Goal: Task Accomplishment & Management: Use online tool/utility

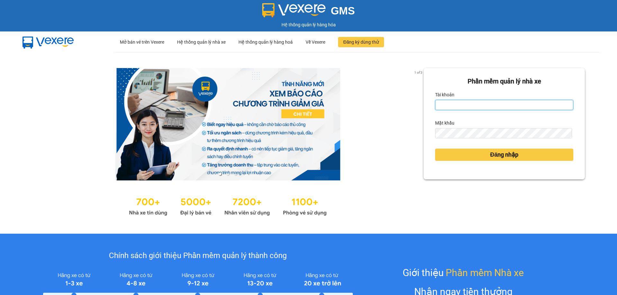
click at [461, 103] on input "Tài khoản" at bounding box center [504, 105] width 138 height 10
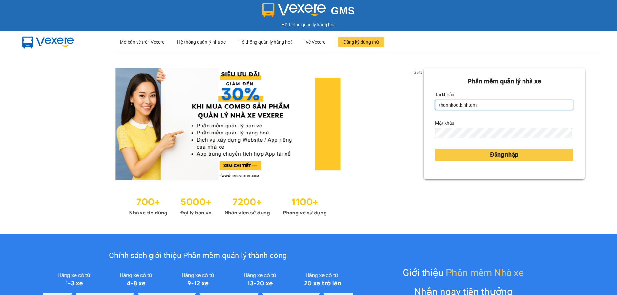
click at [478, 104] on input "thanhhoa.binhtam" at bounding box center [504, 105] width 138 height 10
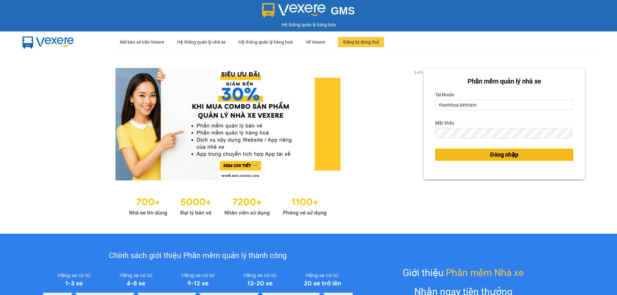
click at [510, 161] on button "Đăng nhập" at bounding box center [504, 155] width 138 height 12
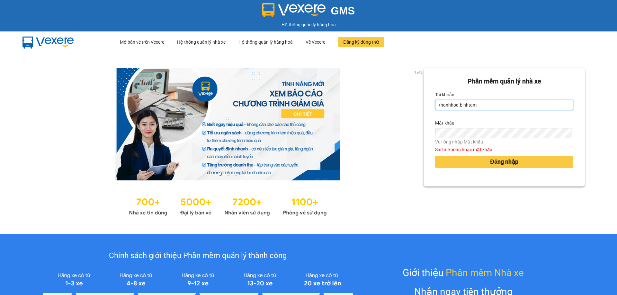
click at [486, 101] on input "thanhhoa.binhtam" at bounding box center [504, 105] width 138 height 10
click at [501, 105] on input "thanhhoa.binhtam" at bounding box center [504, 105] width 138 height 10
type input "thanhhoa.binhtam"
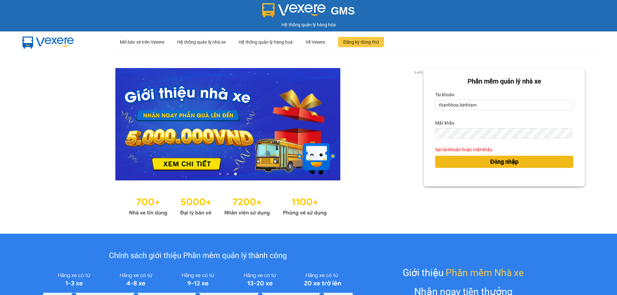
click at [493, 161] on span "Đăng nhập" at bounding box center [504, 161] width 28 height 9
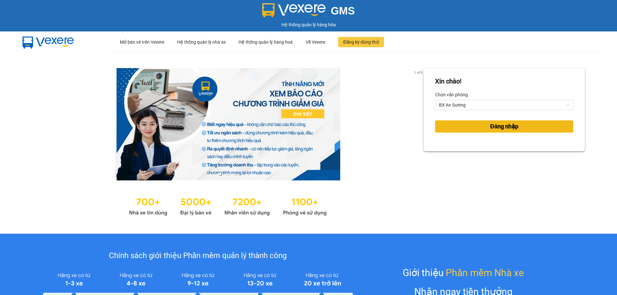
click at [501, 130] on span "Đăng nhập" at bounding box center [504, 126] width 28 height 9
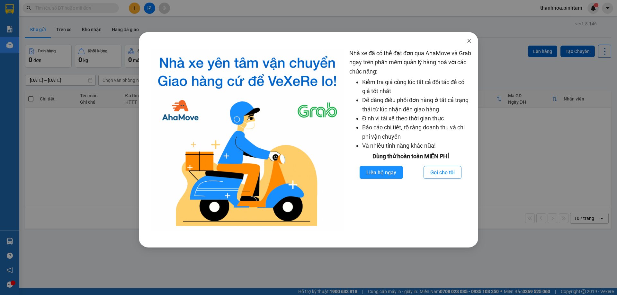
click at [469, 40] on icon "close" at bounding box center [468, 40] width 5 height 5
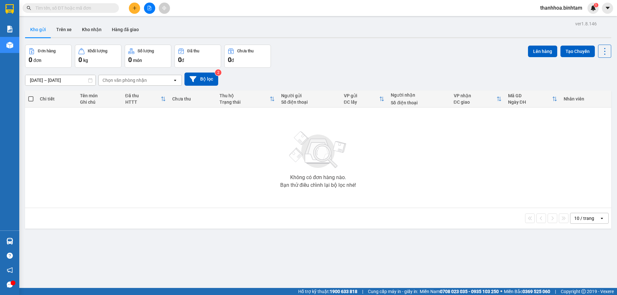
click at [149, 8] on icon "file-add" at bounding box center [149, 8] width 4 height 4
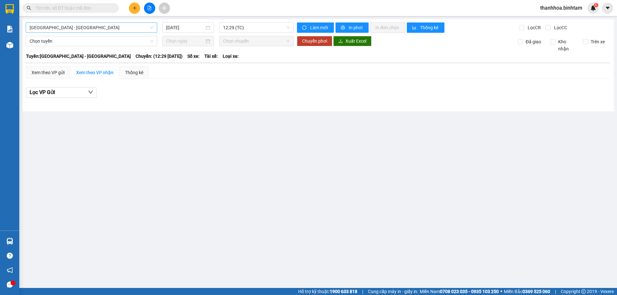
click at [68, 27] on span "Hà Nội - Quảng Ngãi" at bounding box center [92, 28] width 124 height 10
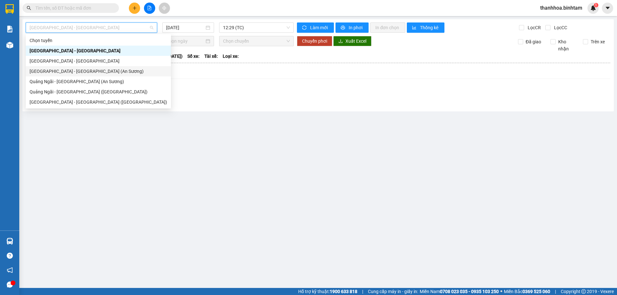
click at [44, 69] on div "Sài Gòn - Quảng Ngãi (An Sương)" at bounding box center [98, 71] width 137 height 7
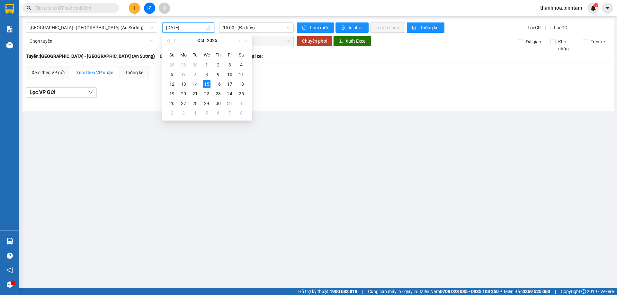
click at [175, 27] on input "15/10/2025" at bounding box center [185, 27] width 38 height 7
type input "15/10/2025"
click at [207, 87] on div "15" at bounding box center [207, 84] width 8 height 8
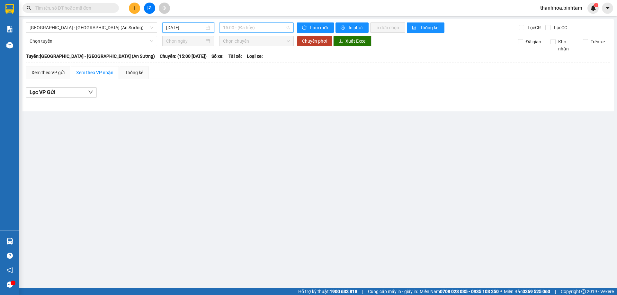
click at [242, 29] on span "15:00 - (Đã hủy)" at bounding box center [256, 28] width 67 height 10
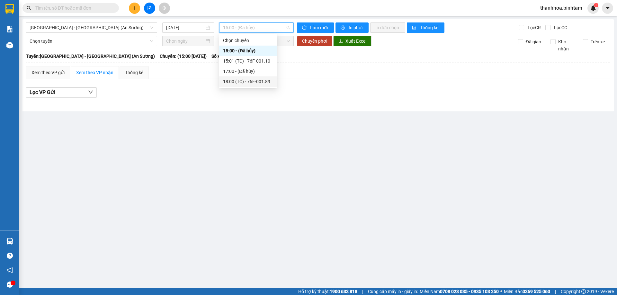
click at [259, 83] on div "18:00 (TC) - 76F-001.89" at bounding box center [248, 81] width 50 height 7
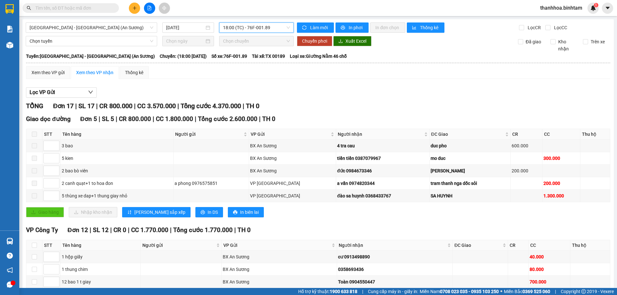
click at [90, 7] on input "text" at bounding box center [73, 7] width 76 height 7
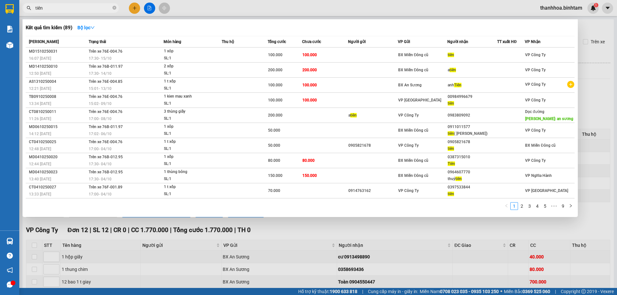
click at [57, 9] on input "tiên" at bounding box center [73, 7] width 76 height 7
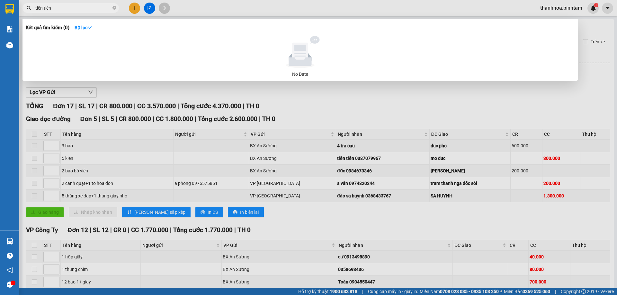
click at [585, 96] on div at bounding box center [308, 147] width 617 height 295
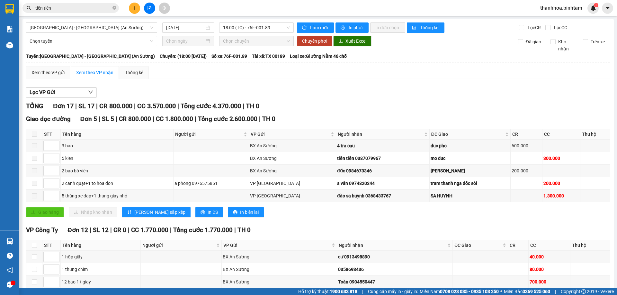
click at [63, 8] on input "tiên tiên" at bounding box center [73, 7] width 76 height 7
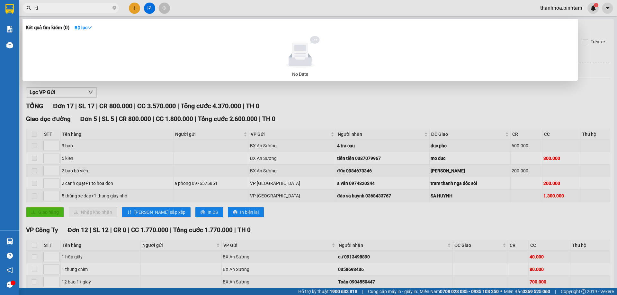
type input "t"
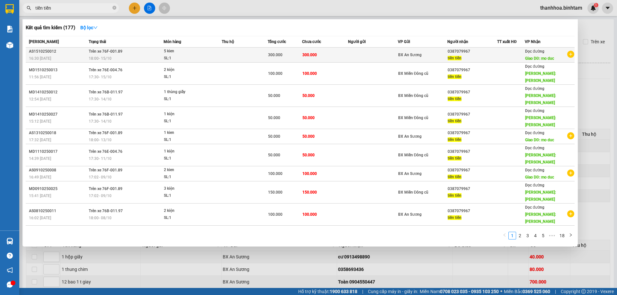
type input "tiền tiền"
click at [165, 51] on div "5 kien" at bounding box center [188, 51] width 48 height 7
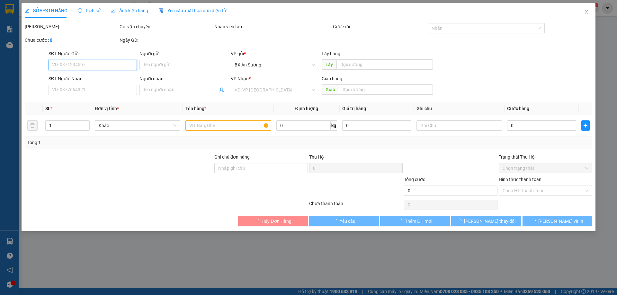
type input "0387079967"
type input "tiền tiền"
type input "mo duc"
type input "300.000"
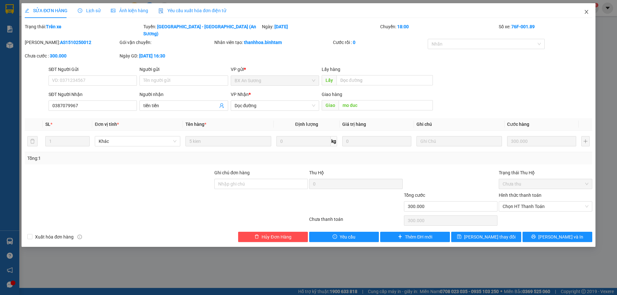
click at [582, 12] on span "Close" at bounding box center [586, 12] width 18 height 18
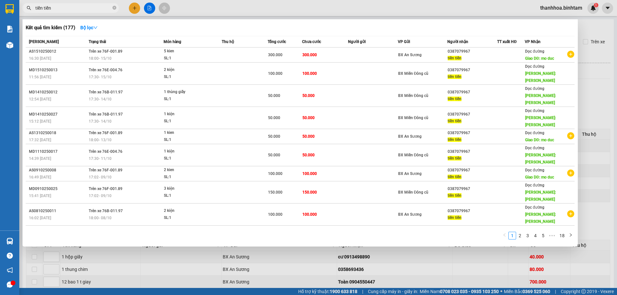
click at [92, 8] on input "tiền tiền" at bounding box center [73, 7] width 76 height 7
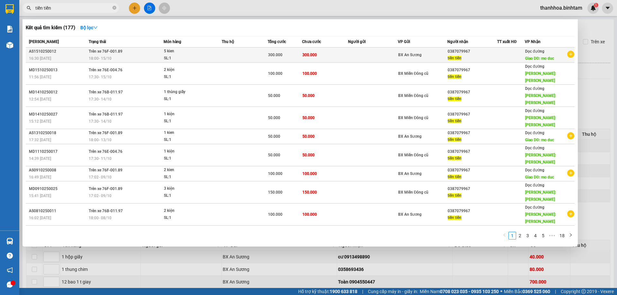
click at [113, 52] on span "Trên xe 76F-001.89" at bounding box center [106, 51] width 34 height 4
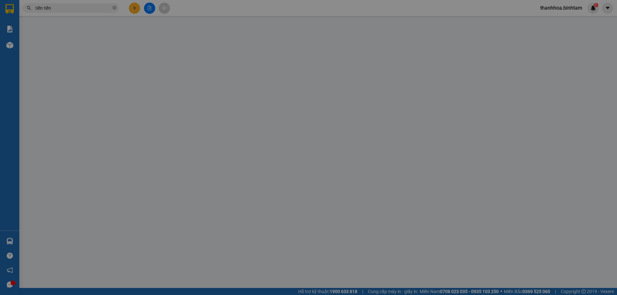
type input "0387079967"
type input "tiền tiền"
type input "mo duc"
type input "300.000"
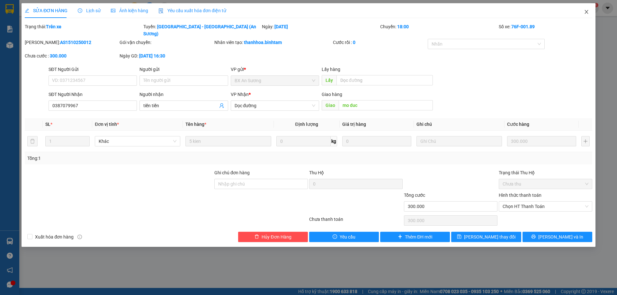
click at [586, 11] on icon "close" at bounding box center [585, 11] width 5 height 5
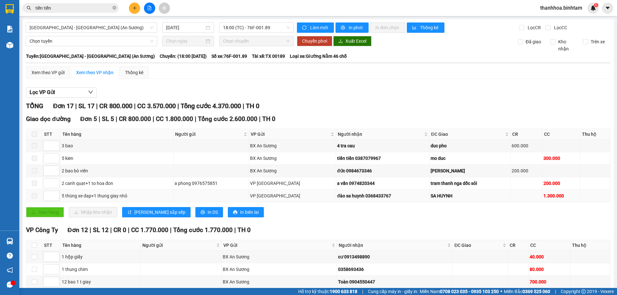
click at [431, 194] on div "SA HUYNH" at bounding box center [469, 195] width 79 height 7
drag, startPoint x: 428, startPoint y: 200, endPoint x: 407, endPoint y: 201, distance: 20.9
click at [429, 201] on td "SA HUYNH" at bounding box center [469, 196] width 81 height 13
click at [352, 199] on div "đào sa huynh 0368433767" at bounding box center [382, 195] width 91 height 7
click at [345, 197] on div "đào sa huynh 0368433767" at bounding box center [382, 195] width 91 height 7
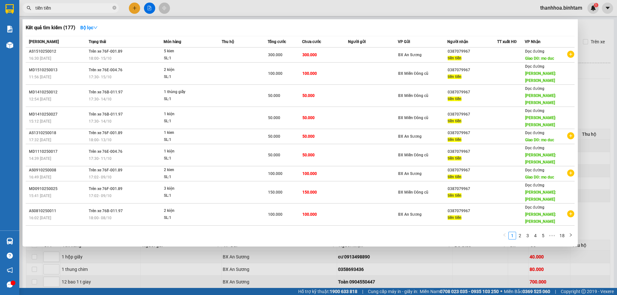
click at [75, 6] on input "tiền tiền" at bounding box center [73, 7] width 76 height 7
type input "t"
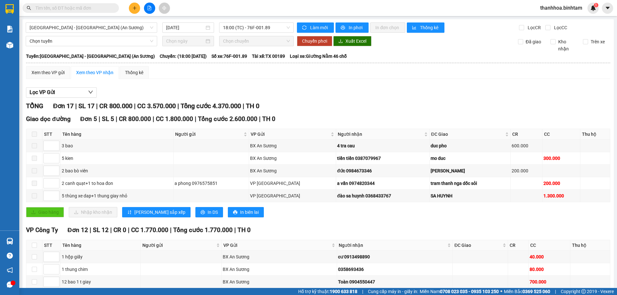
scroll to position [96, 0]
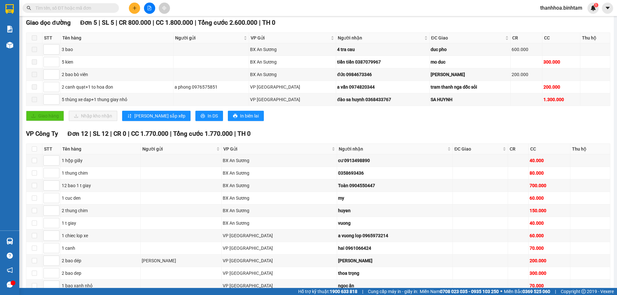
click at [57, 7] on input "text" at bounding box center [73, 7] width 76 height 7
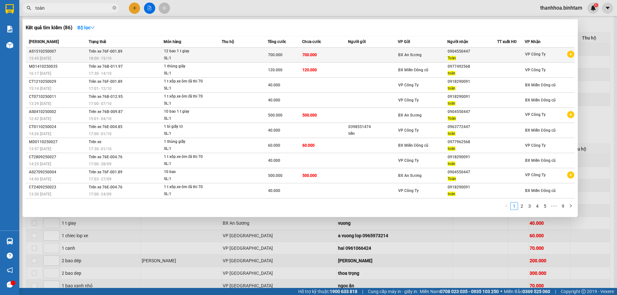
type input "toàn"
click at [170, 51] on div "12 bao 1 t giay" at bounding box center [188, 51] width 48 height 7
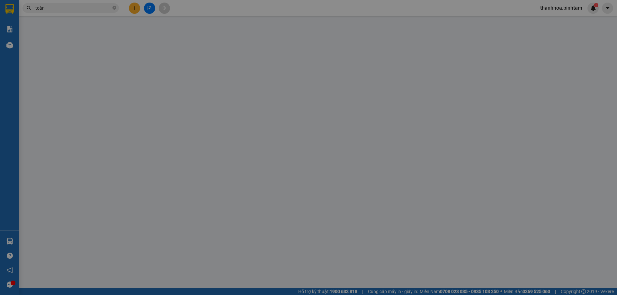
type input "0904550447"
type input "Toàn"
type input "700.000"
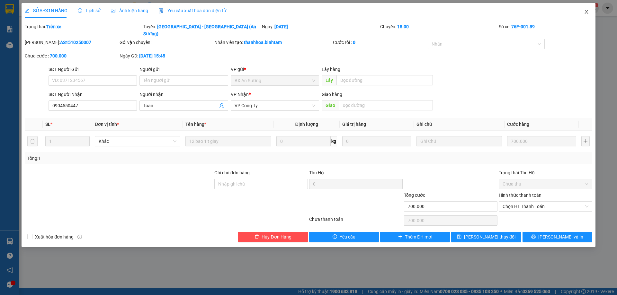
click at [583, 13] on span "Close" at bounding box center [586, 12] width 18 height 18
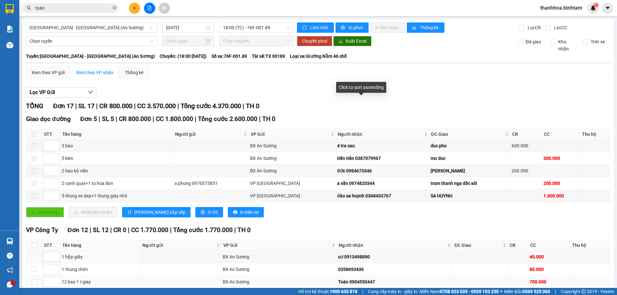
scroll to position [146, 0]
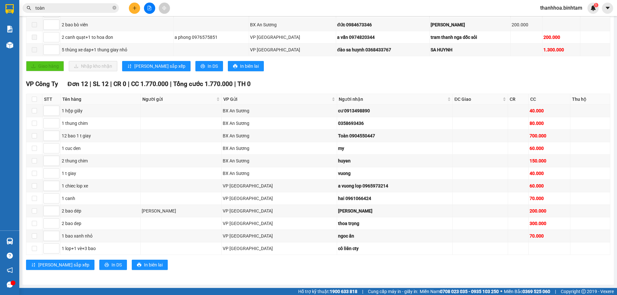
click at [52, 9] on input "toàn" at bounding box center [73, 7] width 76 height 7
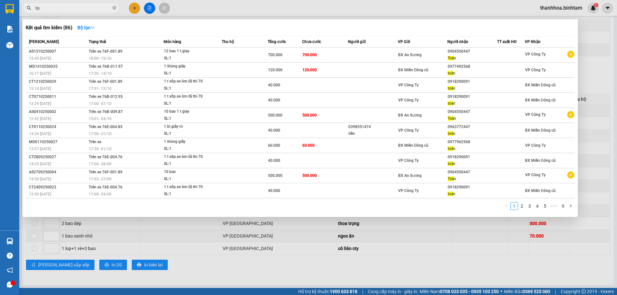
type input "t"
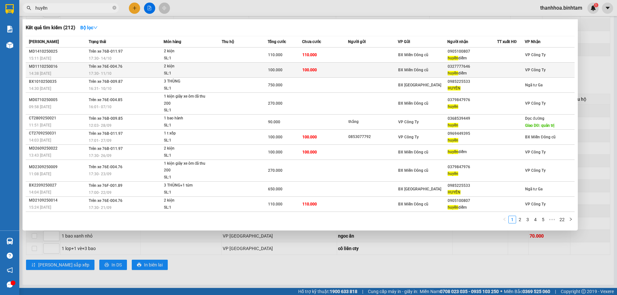
type input "huyền"
click at [113, 65] on span "Trên xe 76E-004.76" at bounding box center [106, 66] width 34 height 4
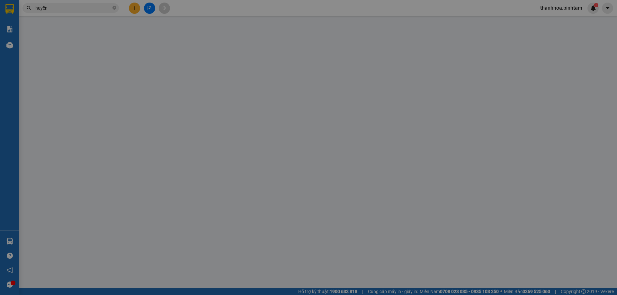
type input "0327777646"
type input "huyền diễm"
type input "100.000"
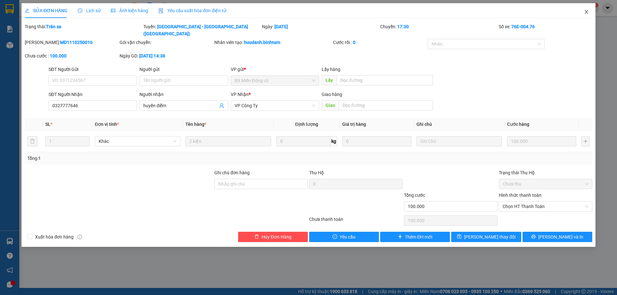
click at [585, 13] on icon "close" at bounding box center [585, 11] width 5 height 5
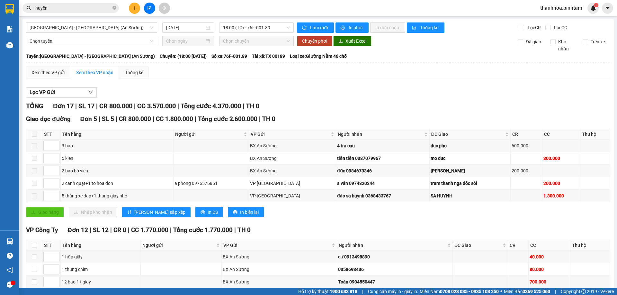
click at [478, 101] on div "Lọc VP Gửi TỔNG Đơn 17 | SL 17 | CR 800.000 | CC 3.570.000 | Tổng cước 4.370.0…" at bounding box center [318, 254] width 584 height 340
click at [44, 72] on div "Xem theo VP gửi" at bounding box center [47, 72] width 33 height 7
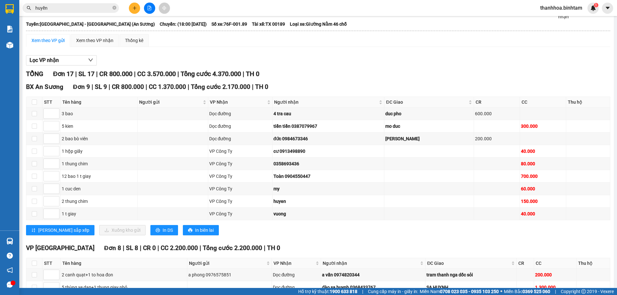
scroll to position [96, 0]
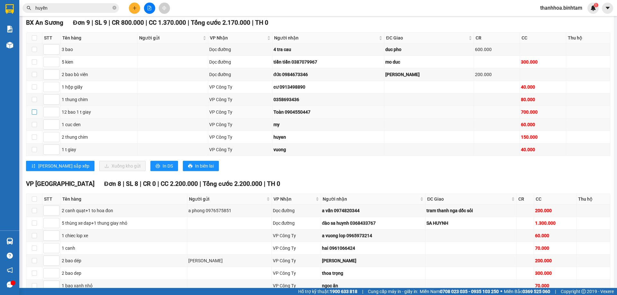
click at [33, 112] on input "checkbox" at bounding box center [34, 112] width 5 height 5
checkbox input "true"
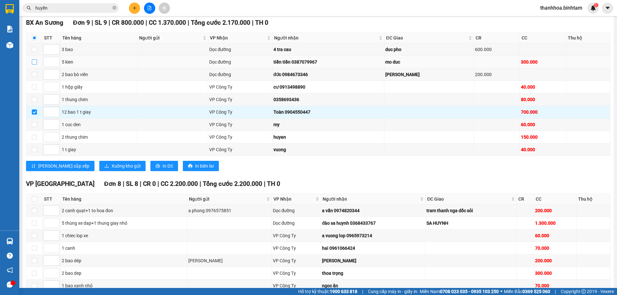
click at [35, 61] on input "checkbox" at bounding box center [34, 61] width 5 height 5
checkbox input "true"
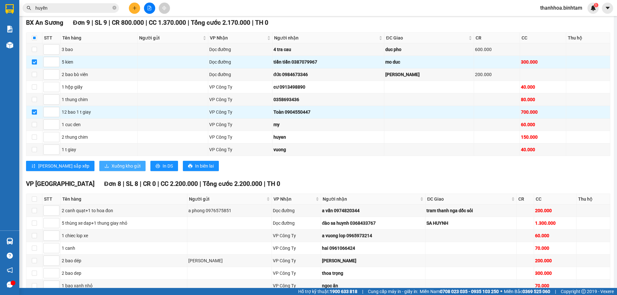
click at [111, 164] on span "Xuống kho gửi" at bounding box center [125, 165] width 29 height 7
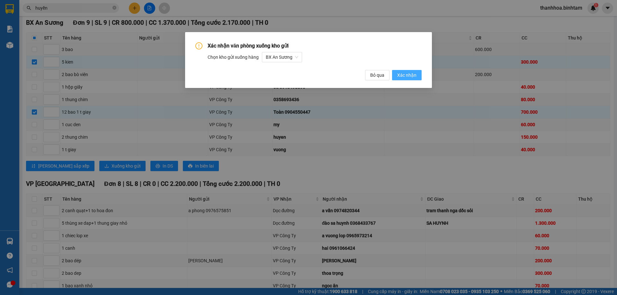
click at [408, 73] on span "Xác nhận" at bounding box center [406, 75] width 19 height 7
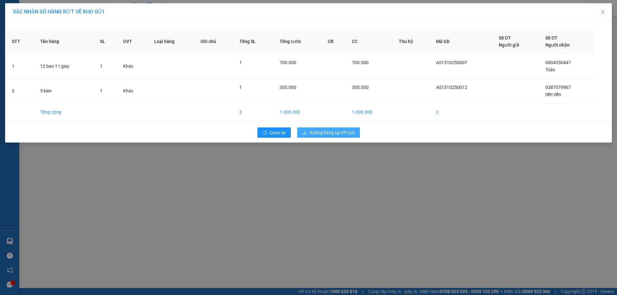
click at [339, 136] on span "Xuống hàng tại VP Gửi" at bounding box center [331, 132] width 45 height 7
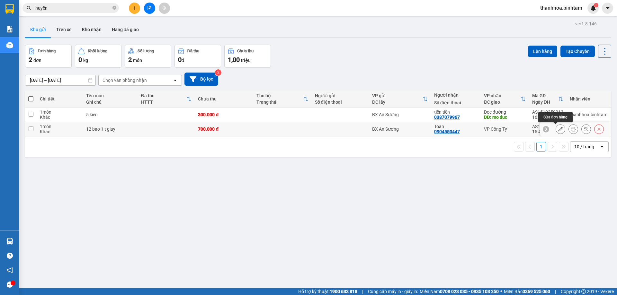
click at [558, 129] on icon at bounding box center [560, 129] width 4 height 4
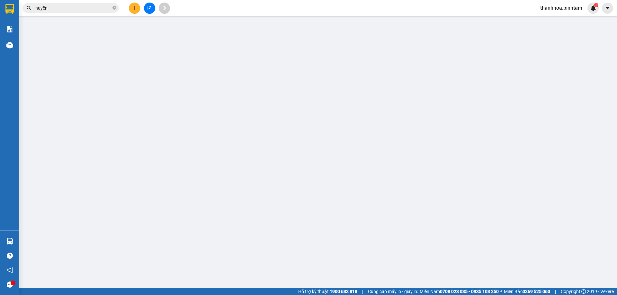
type input "0904550447"
type input "Toàn"
type input "700.000"
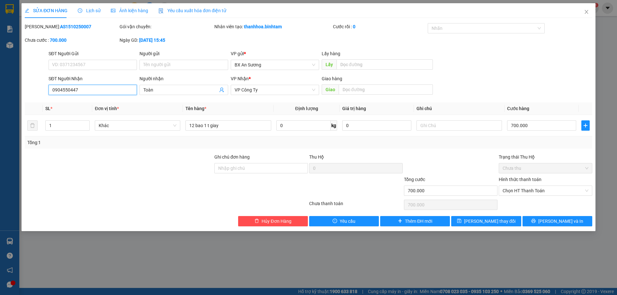
click at [122, 87] on input "0904550447" at bounding box center [92, 90] width 88 height 10
type input "0"
type input "0902167211"
click at [162, 90] on input "Toàn" at bounding box center [180, 89] width 74 height 7
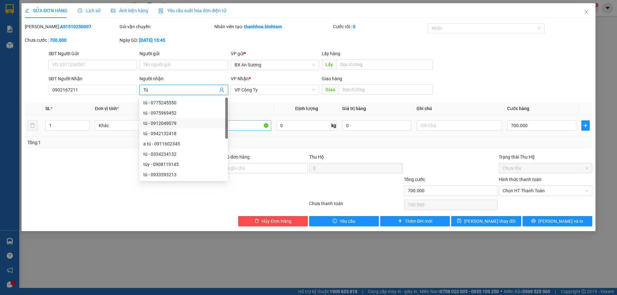
type input "Tú"
click at [250, 129] on input "12 bao 1 t giay" at bounding box center [227, 125] width 85 height 10
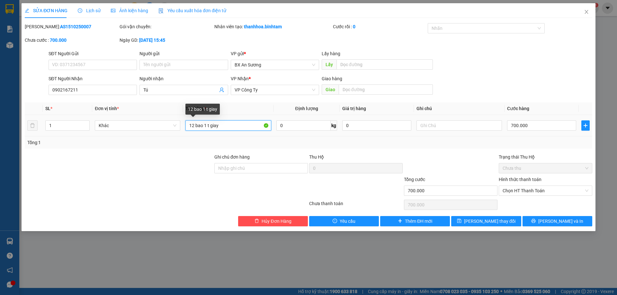
click at [206, 125] on input "12 bao 1 t giay" at bounding box center [227, 125] width 85 height 10
type input "1 t giay"
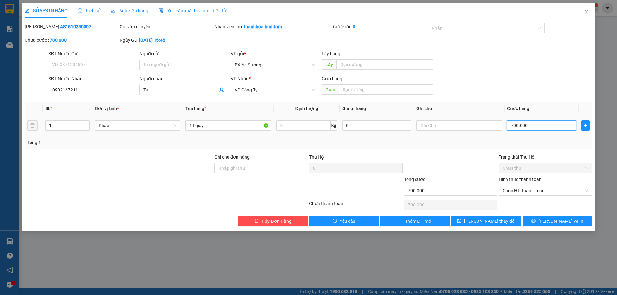
click at [516, 126] on input "700.000" at bounding box center [541, 125] width 69 height 10
click at [516, 128] on input "700.000" at bounding box center [541, 125] width 69 height 10
click at [515, 125] on input "700.000" at bounding box center [541, 125] width 69 height 10
click at [515, 126] on input "700.000" at bounding box center [541, 125] width 69 height 10
click at [515, 127] on input "700.000" at bounding box center [541, 125] width 69 height 10
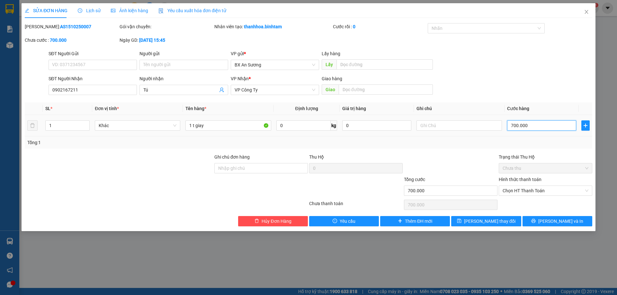
type input "70.000"
type input "0"
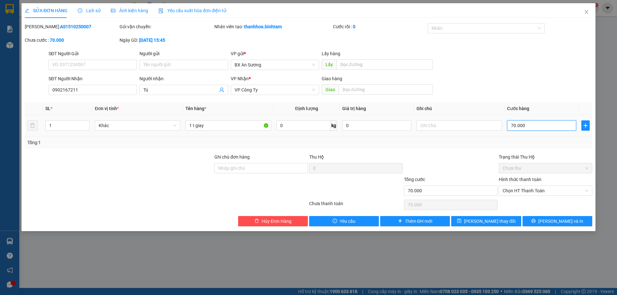
type input "0.000"
type input "50.000"
click at [496, 223] on span "Lưu thay đổi" at bounding box center [489, 221] width 51 height 7
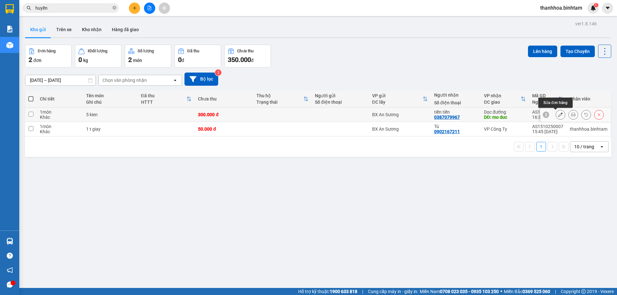
click at [556, 115] on button at bounding box center [560, 114] width 9 height 11
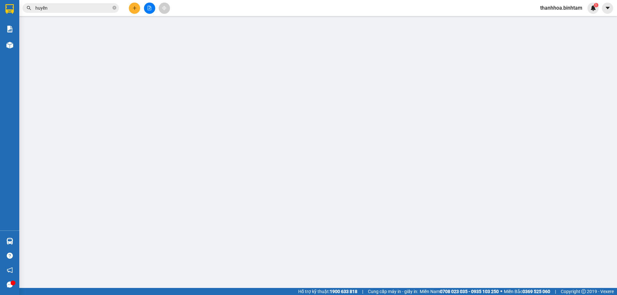
type input "0387079967"
type input "tiền tiền"
type input "mo duc"
type input "300.000"
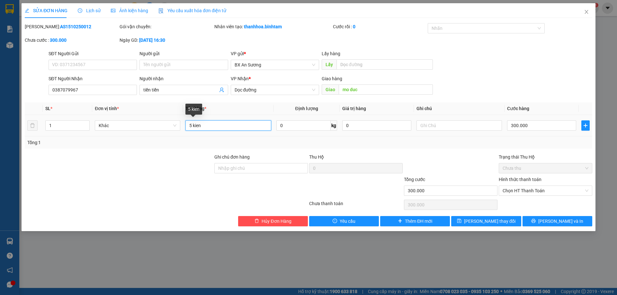
click at [192, 125] on input "5 kien" at bounding box center [227, 125] width 85 height 10
click at [191, 127] on input "5 kien" at bounding box center [227, 125] width 85 height 10
type input "1 kien"
click at [515, 128] on input "300.000" at bounding box center [541, 125] width 69 height 10
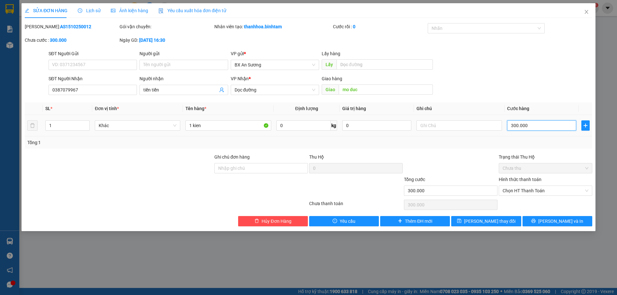
click at [516, 128] on input "300.000" at bounding box center [541, 125] width 69 height 10
type input "30.000"
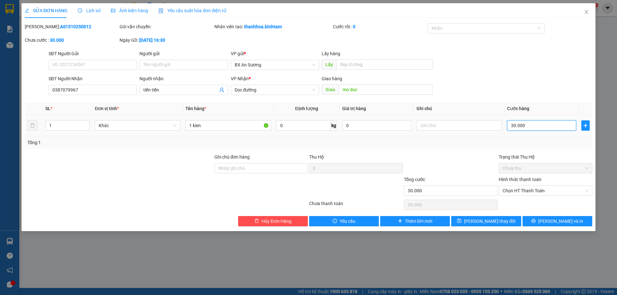
type input "0"
type input "0.000"
type input "50.000"
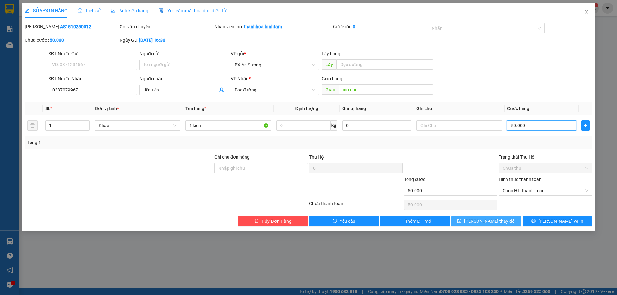
type input "50.000"
click at [498, 224] on span "Lưu thay đổi" at bounding box center [489, 221] width 51 height 7
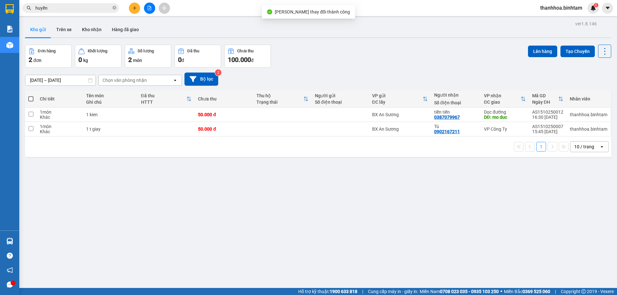
click at [32, 100] on span at bounding box center [30, 98] width 5 height 5
click at [31, 96] on input "checkbox" at bounding box center [31, 96] width 0 height 0
checkbox input "true"
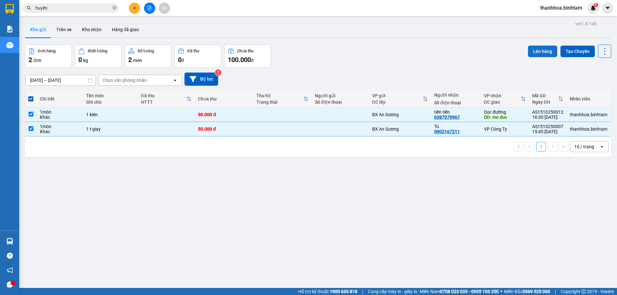
click at [538, 49] on button "Lên hàng" at bounding box center [542, 52] width 29 height 12
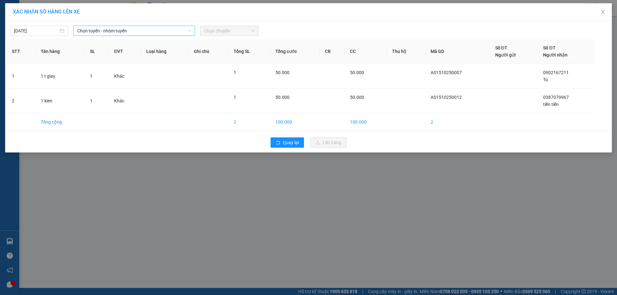
click at [97, 28] on span "Chọn tuyến - nhóm tuyến" at bounding box center [134, 31] width 114 height 10
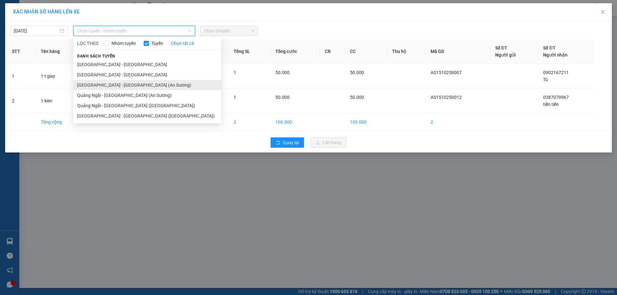
click at [97, 86] on li "Sài Gòn - Quảng Ngãi (An Sương)" at bounding box center [147, 85] width 148 height 10
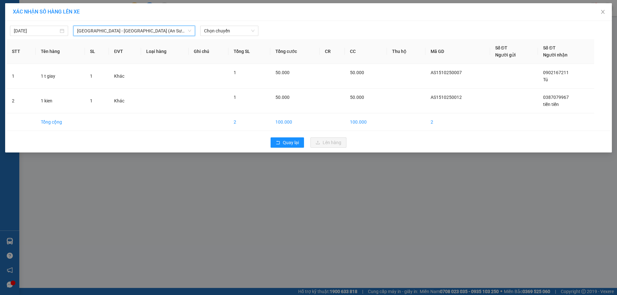
click at [226, 25] on div "15/10/2025 Sài Gòn - Quảng Ngãi (An Sương) Sài Gòn - Quảng Ngãi (An Sương) LỌC …" at bounding box center [308, 28] width 603 height 13
click at [226, 26] on span "Chọn chuyến" at bounding box center [229, 31] width 50 height 10
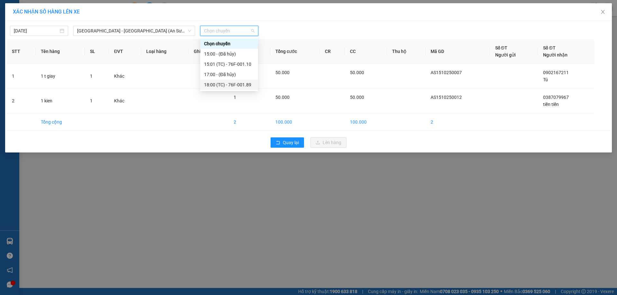
click at [242, 83] on div "18:00 (TC) - 76F-001.89" at bounding box center [229, 84] width 50 height 7
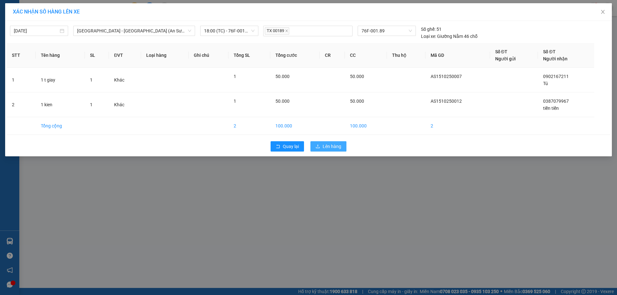
click at [331, 149] on span "Lên hàng" at bounding box center [331, 146] width 19 height 7
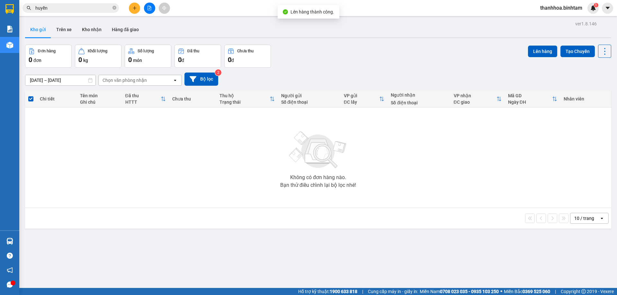
click at [146, 10] on button at bounding box center [149, 8] width 11 height 11
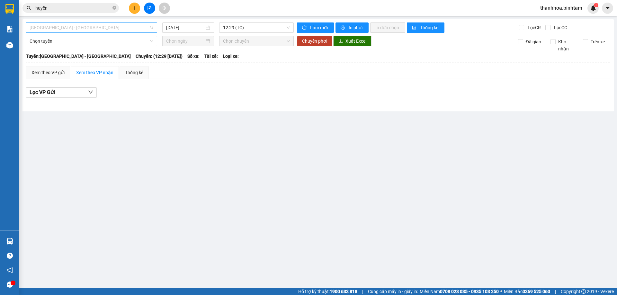
click at [65, 25] on span "Hà Nội - Quảng Ngãi" at bounding box center [92, 28] width 124 height 10
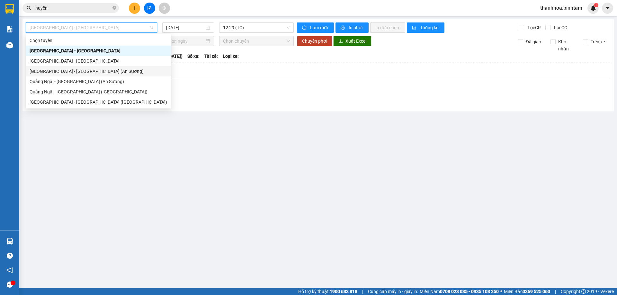
click at [60, 72] on div "Sài Gòn - Quảng Ngãi (An Sương)" at bounding box center [98, 71] width 137 height 7
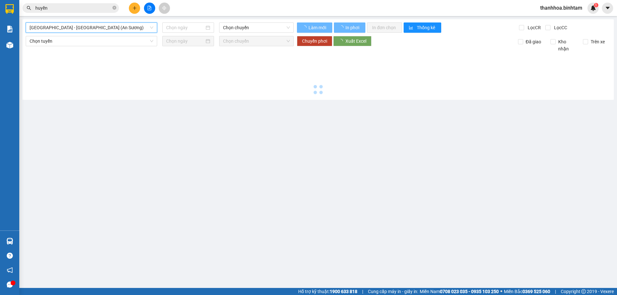
type input "15/10/2025"
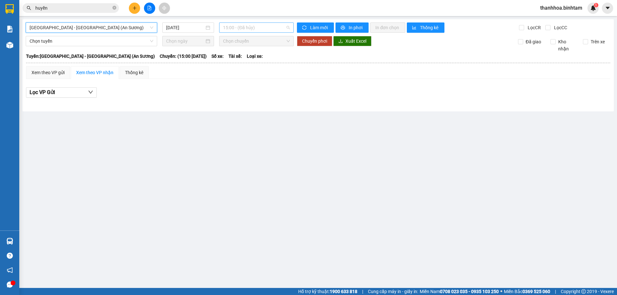
click at [241, 24] on span "15:00 - (Đã hủy)" at bounding box center [256, 28] width 67 height 10
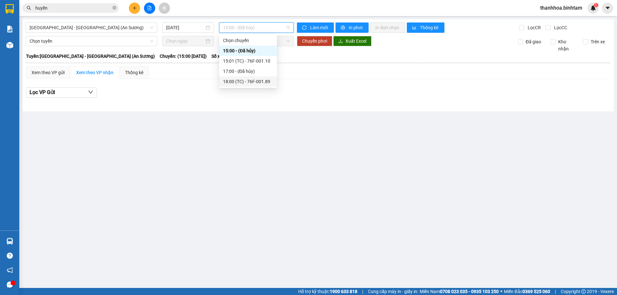
click at [257, 83] on div "18:00 (TC) - 76F-001.89" at bounding box center [248, 81] width 50 height 7
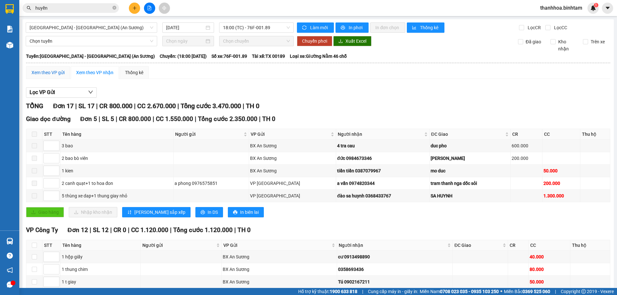
click at [55, 75] on div "Xem theo VP gửi" at bounding box center [47, 72] width 33 height 7
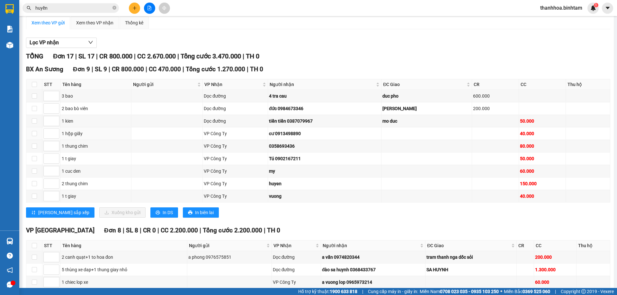
scroll to position [82, 0]
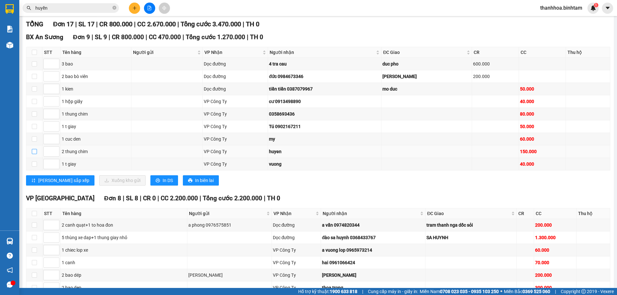
click at [34, 150] on input "checkbox" at bounding box center [34, 151] width 5 height 5
checkbox input "true"
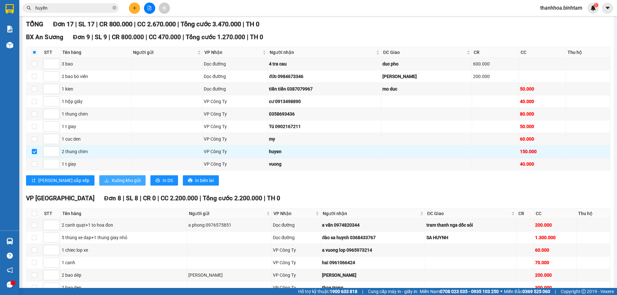
click at [111, 179] on span "Xuống kho gửi" at bounding box center [125, 180] width 29 height 7
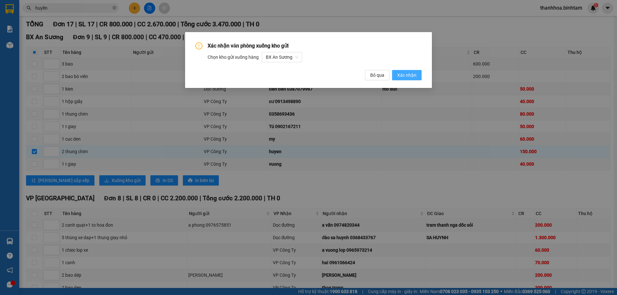
click at [406, 76] on span "Xác nhận" at bounding box center [406, 75] width 19 height 7
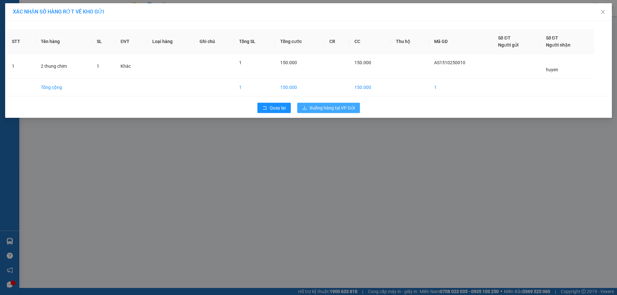
click at [326, 109] on span "Xuống hàng tại VP Gửi" at bounding box center [331, 107] width 45 height 7
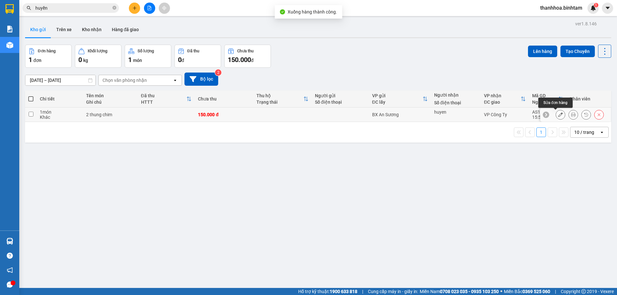
click at [558, 117] on icon at bounding box center [560, 114] width 4 height 4
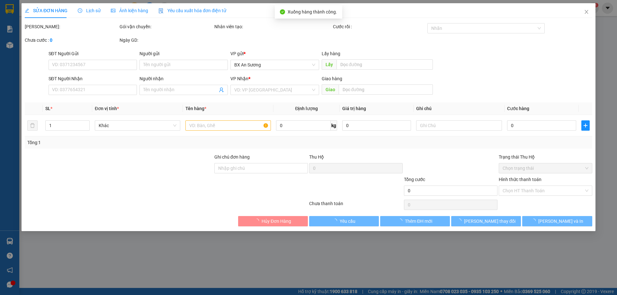
type input "huyen"
type input "150.000"
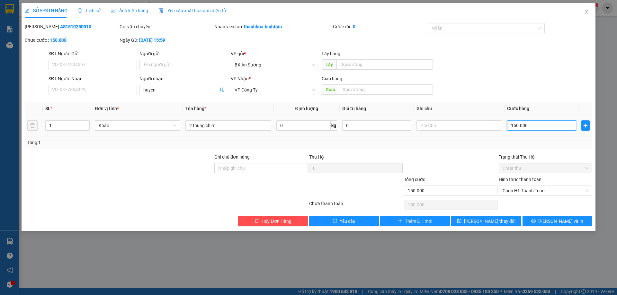
click at [517, 124] on input "150.000" at bounding box center [541, 125] width 69 height 10
click at [516, 127] on input "150.000" at bounding box center [541, 125] width 69 height 10
type input "10.000"
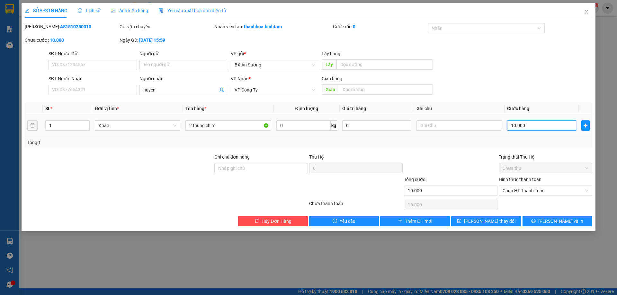
type input "100.000"
click at [490, 220] on span "Lưu thay đổi" at bounding box center [489, 221] width 51 height 7
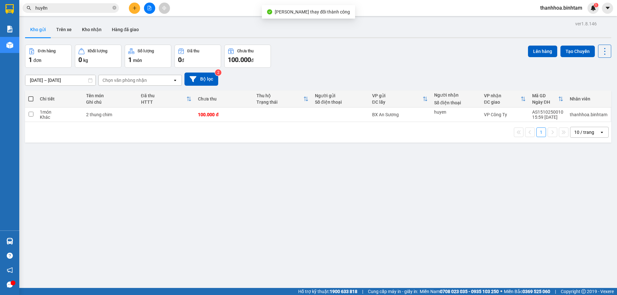
click at [31, 98] on span at bounding box center [30, 98] width 5 height 5
click at [31, 96] on input "checkbox" at bounding box center [31, 96] width 0 height 0
checkbox input "true"
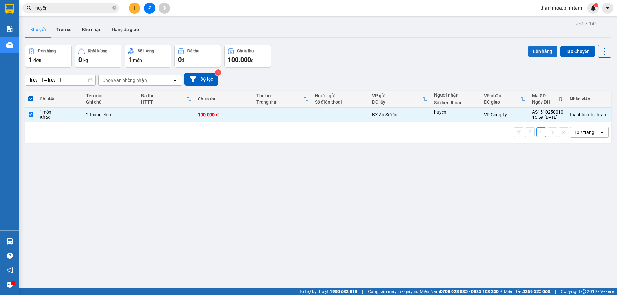
click at [541, 51] on button "Lên hàng" at bounding box center [542, 52] width 29 height 12
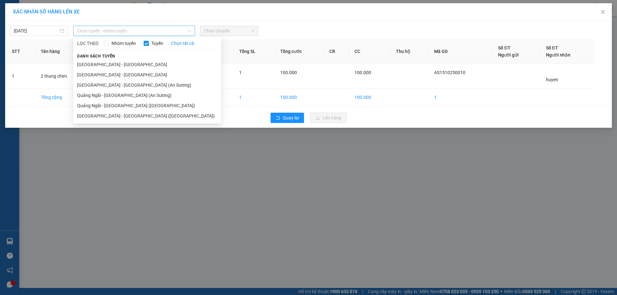
click at [121, 31] on span "Chọn tuyến - nhóm tuyến" at bounding box center [134, 31] width 114 height 10
click at [95, 84] on li "Sài Gòn - Quảng Ngãi (An Sương)" at bounding box center [147, 85] width 148 height 10
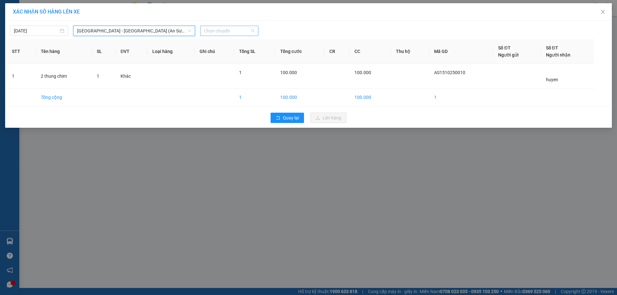
click at [229, 29] on span "Chọn chuyến" at bounding box center [229, 31] width 50 height 10
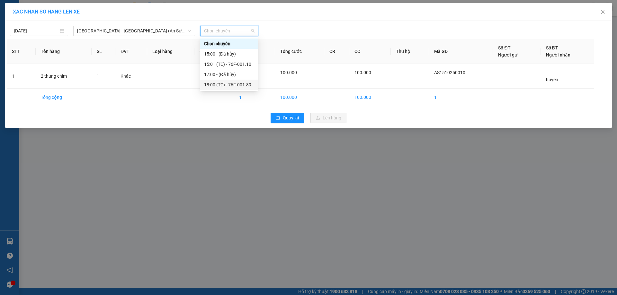
click at [239, 83] on div "18:00 (TC) - 76F-001.89" at bounding box center [229, 84] width 50 height 7
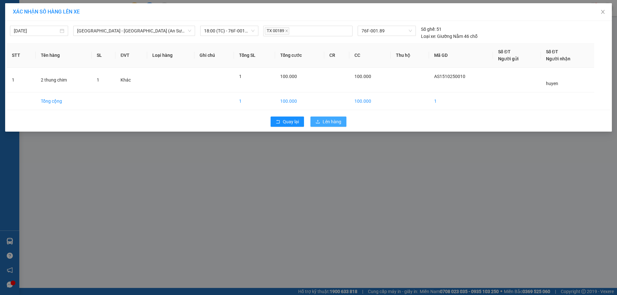
click at [329, 125] on span "Lên hàng" at bounding box center [331, 121] width 19 height 7
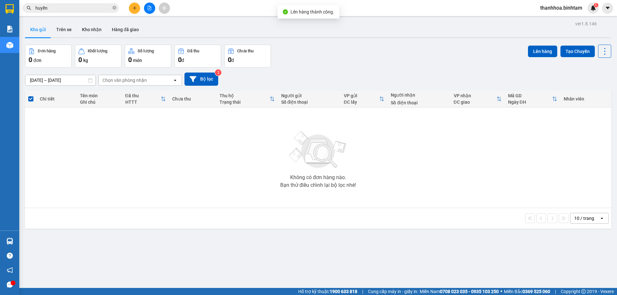
click at [561, 7] on span "thanhhoa.binhtam" at bounding box center [561, 8] width 52 height 8
click at [559, 21] on span "Đăng xuất" at bounding box center [563, 19] width 39 height 7
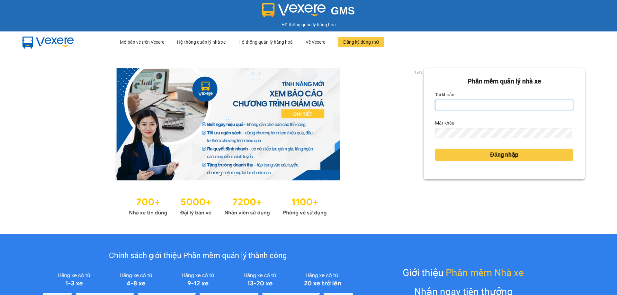
click at [481, 104] on input "Tài khoản" at bounding box center [504, 105] width 138 height 10
